Goal: Share content: Share content

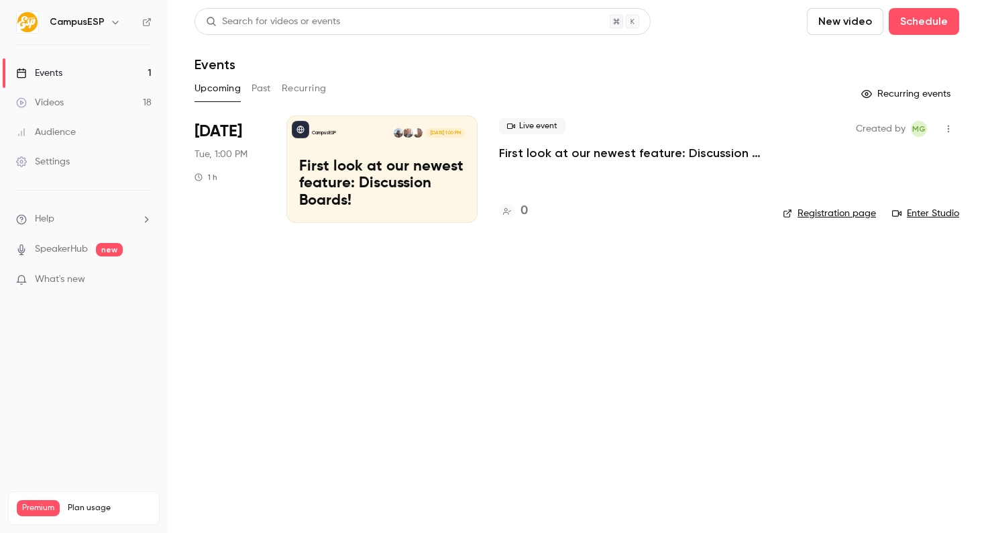
click at [269, 94] on button "Past" at bounding box center [261, 88] width 19 height 21
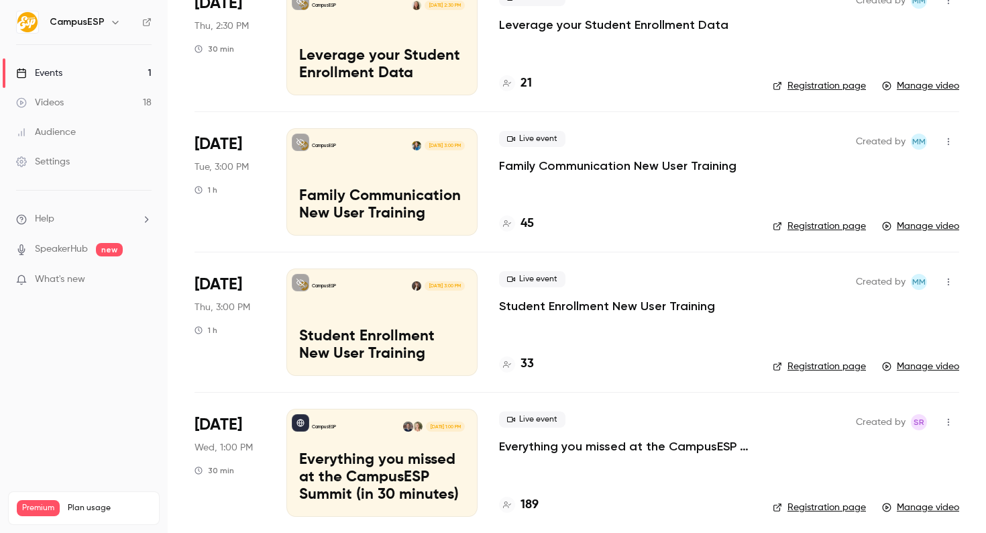
scroll to position [288, 0]
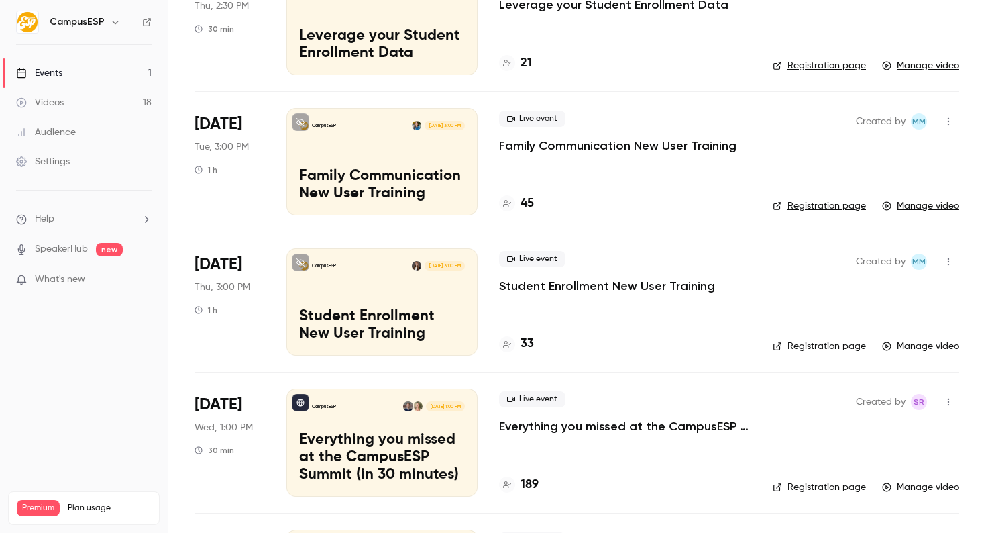
click at [422, 305] on div "CampusESP [DATE] 3:00 PM Student Enrollment New User Training" at bounding box center [381, 301] width 191 height 107
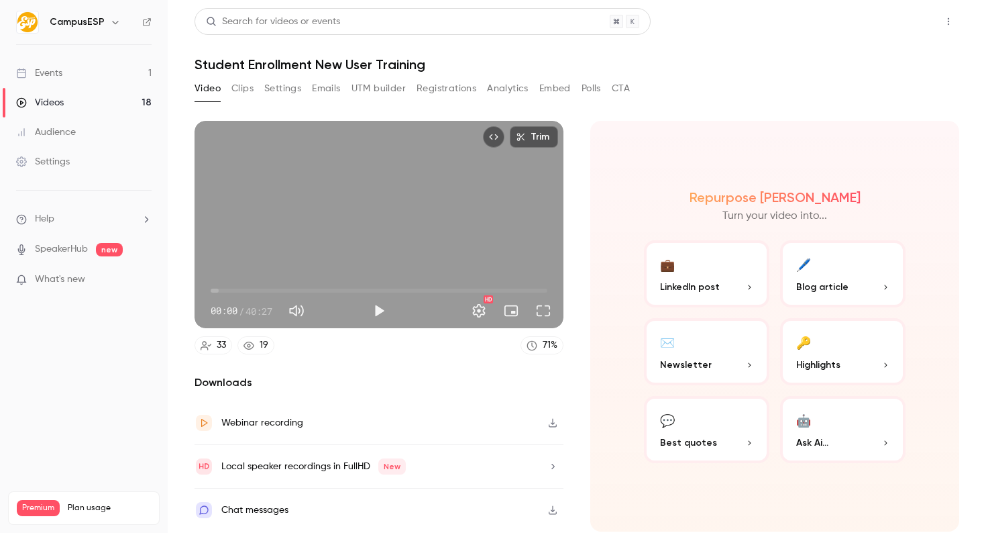
click at [907, 24] on button "Share" at bounding box center [900, 21] width 53 height 27
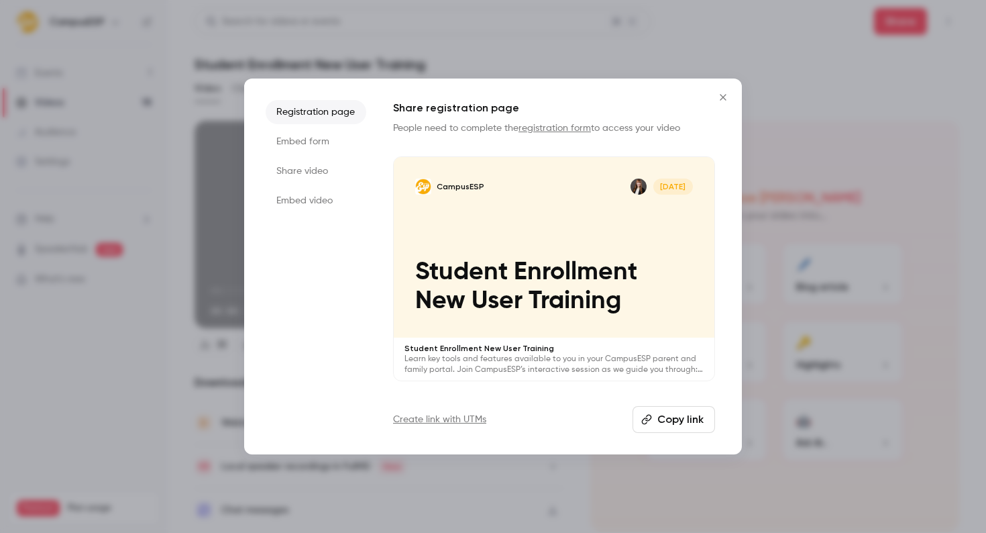
click at [682, 425] on button "Copy link" at bounding box center [673, 419] width 82 height 27
click at [726, 96] on icon "Close" at bounding box center [723, 97] width 16 height 11
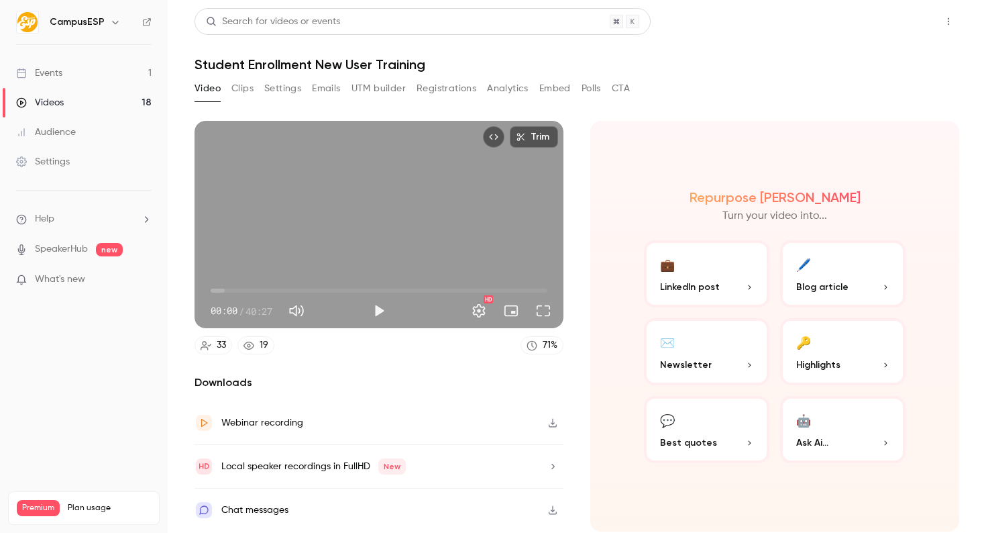
click at [891, 25] on button "Share" at bounding box center [900, 21] width 53 height 27
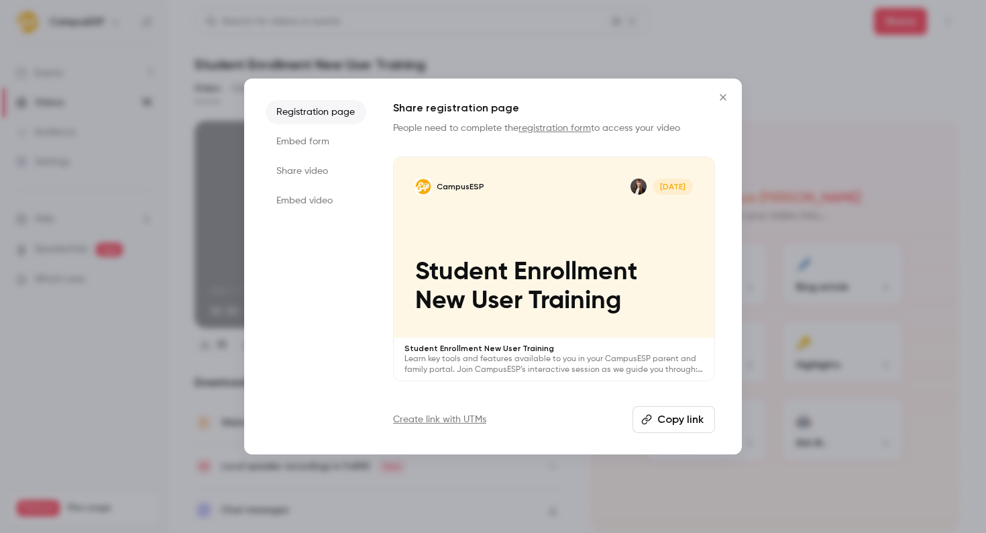
click at [676, 423] on button "Copy link" at bounding box center [673, 419] width 82 height 27
click at [667, 417] on button "Copy link" at bounding box center [673, 419] width 82 height 27
